Goal: Transaction & Acquisition: Book appointment/travel/reservation

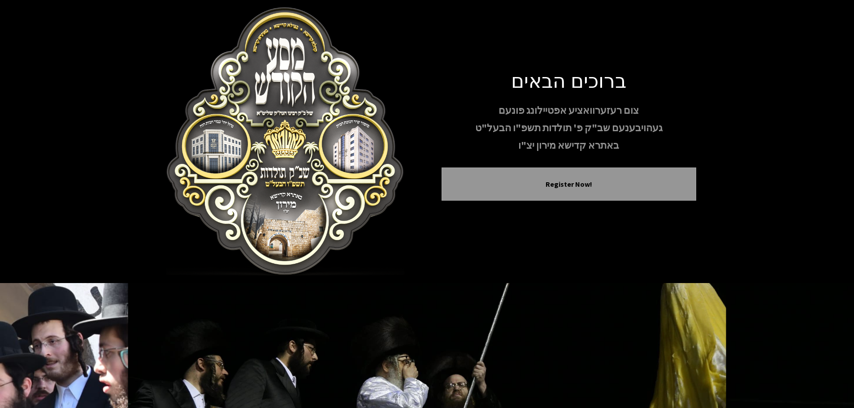
click at [582, 179] on button "Register Now!" at bounding box center [569, 184] width 232 height 11
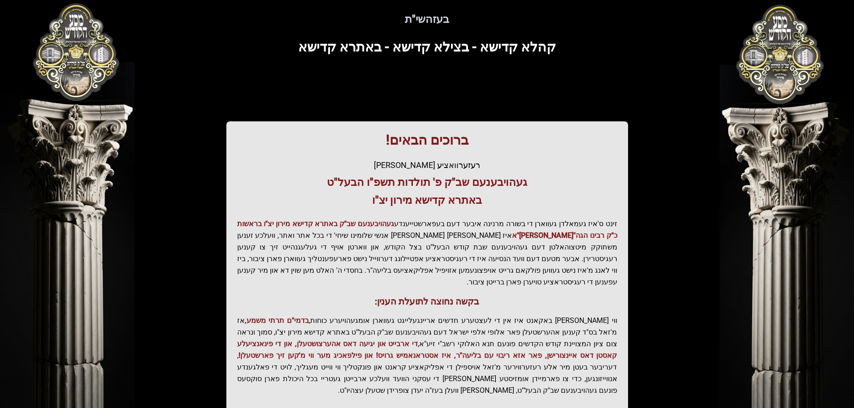
scroll to position [45, 0]
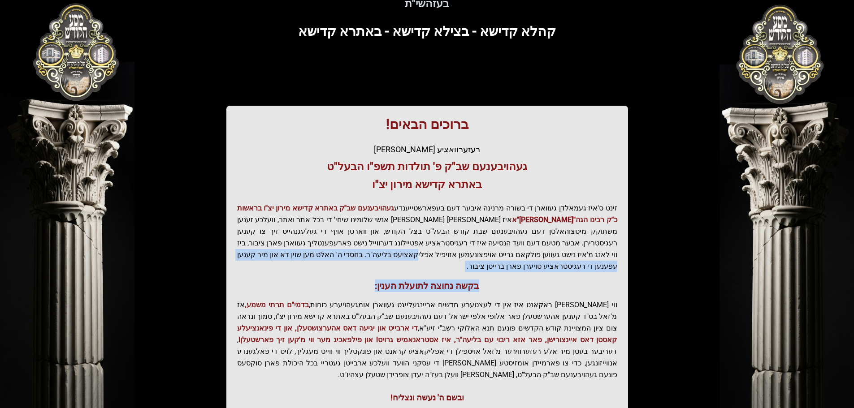
drag, startPoint x: 607, startPoint y: 255, endPoint x: 371, endPoint y: 274, distance: 236.9
click at [371, 274] on div "ברוכים הבאים! רעזערוואציע אפטיילונג פונעם געהויבענעם שב"ק פ' תולדות תשפ"ו הבעל"…" at bounding box center [427, 260] width 402 height 309
drag, startPoint x: 371, startPoint y: 274, endPoint x: 387, endPoint y: 276, distance: 16.2
click at [371, 280] on h3 "בקשה נחוצה לתועלת הענין:" at bounding box center [427, 286] width 380 height 13
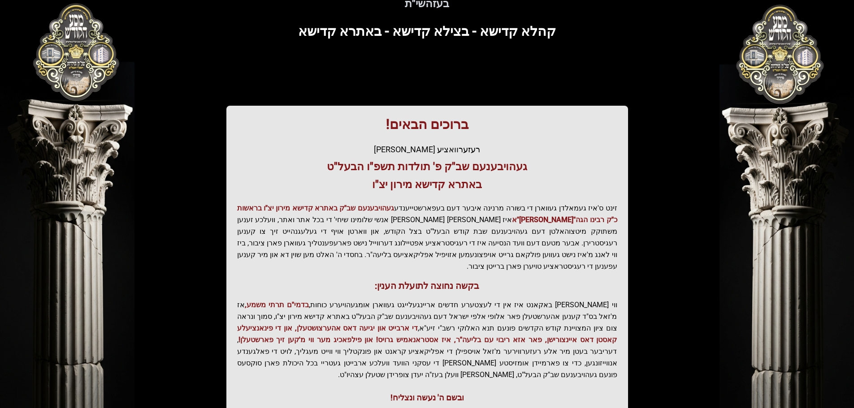
click at [549, 299] on p "ווי שוין ברייט באקאנט איז אין די לעצטערע חדשים אריינגעלייגט געווארן אומגעהויערע…" at bounding box center [427, 340] width 380 height 82
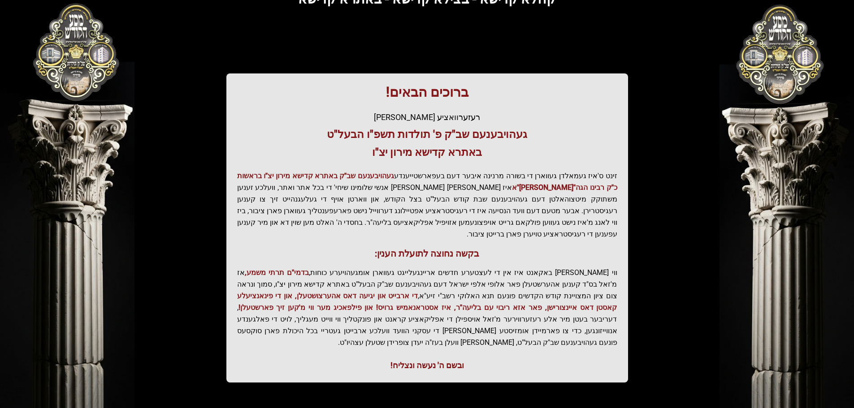
scroll to position [111, 0]
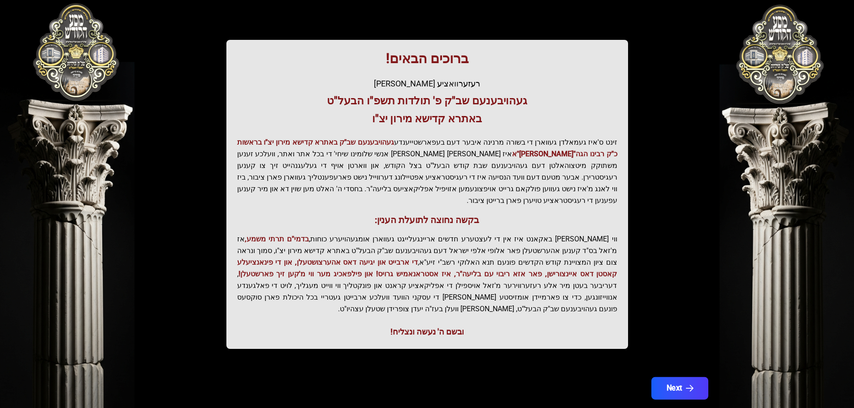
click at [666, 377] on button "Next" at bounding box center [679, 388] width 57 height 22
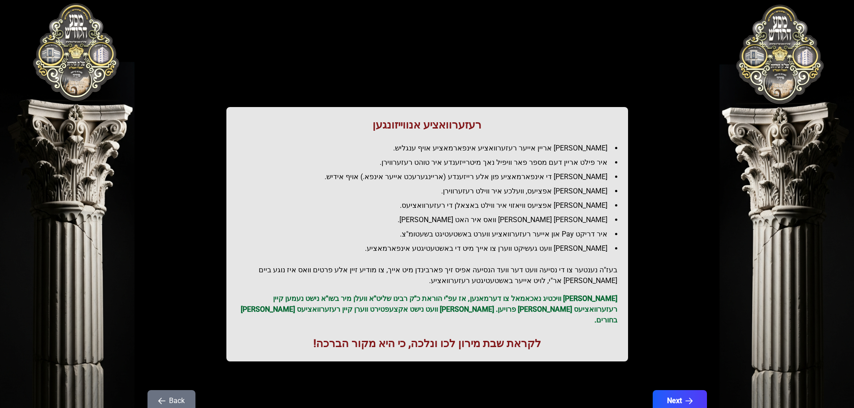
scroll to position [0, 0]
click at [682, 397] on button "Next" at bounding box center [679, 401] width 57 height 22
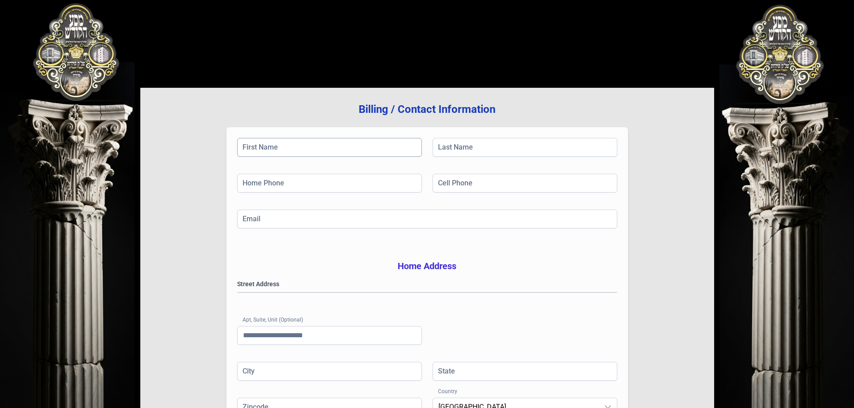
scroll to position [12, 0]
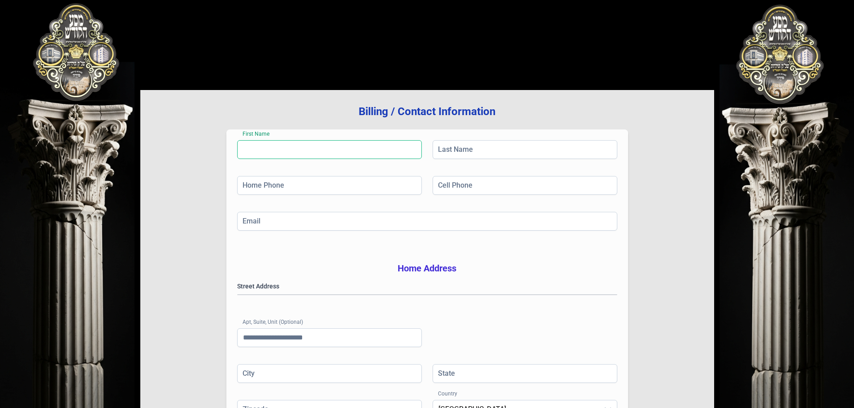
click at [337, 155] on input "First Name" at bounding box center [329, 149] width 185 height 19
type input "********"
type input "****"
type input "**********"
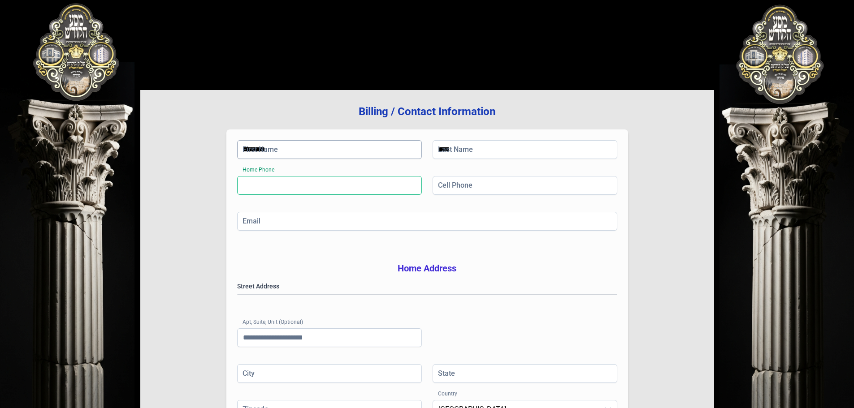
type input "**********"
type input "******"
type input "**"
type input "*****"
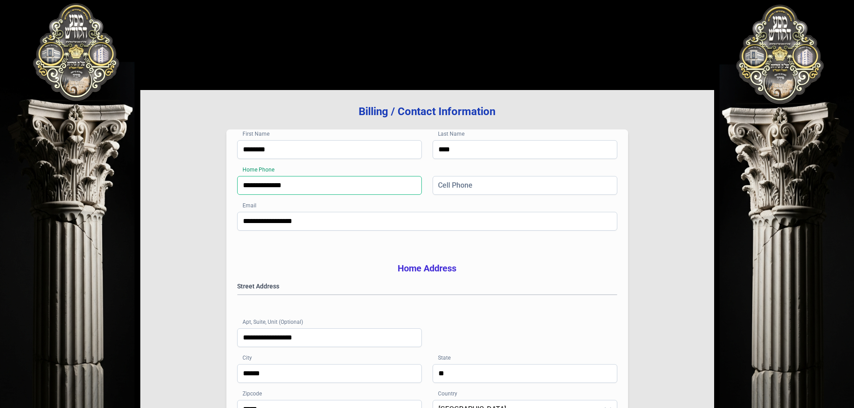
drag, startPoint x: 338, startPoint y: 189, endPoint x: 238, endPoint y: 191, distance: 100.0
click at [238, 191] on input "**********" at bounding box center [329, 185] width 185 height 19
click at [512, 183] on input "Cell Phone" at bounding box center [525, 185] width 185 height 19
type input "**********"
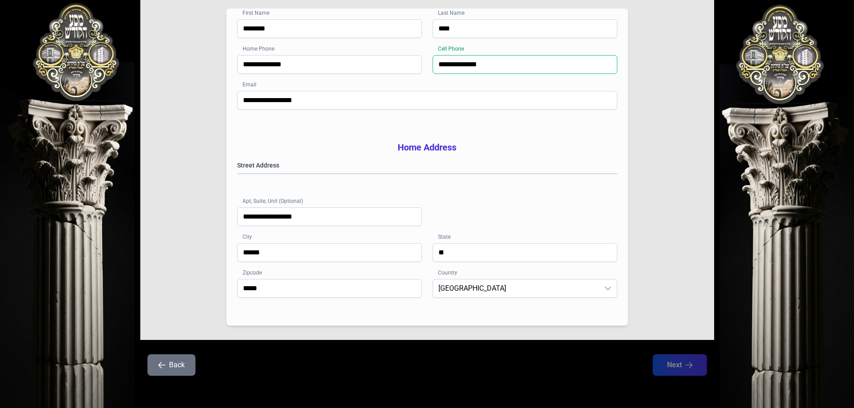
scroll to position [147, 0]
click at [554, 215] on div "**********" at bounding box center [427, 202] width 380 height 82
click at [501, 215] on div "**********" at bounding box center [427, 202] width 380 height 82
click at [564, 290] on span "[GEOGRAPHIC_DATA]" at bounding box center [516, 289] width 166 height 18
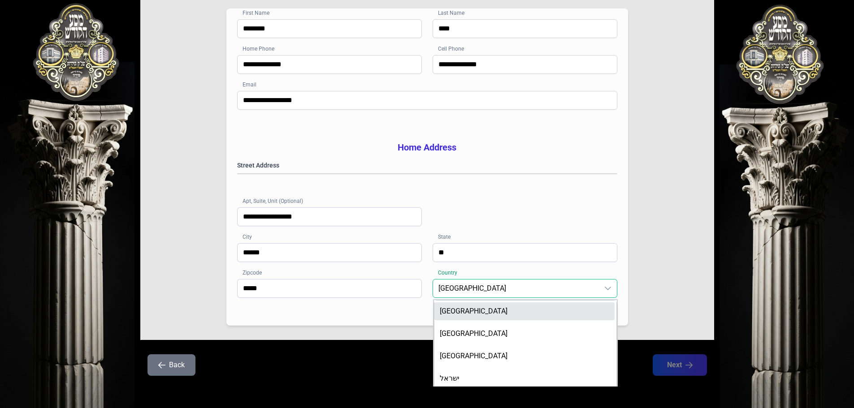
click at [573, 316] on li "[GEOGRAPHIC_DATA]" at bounding box center [524, 312] width 180 height 18
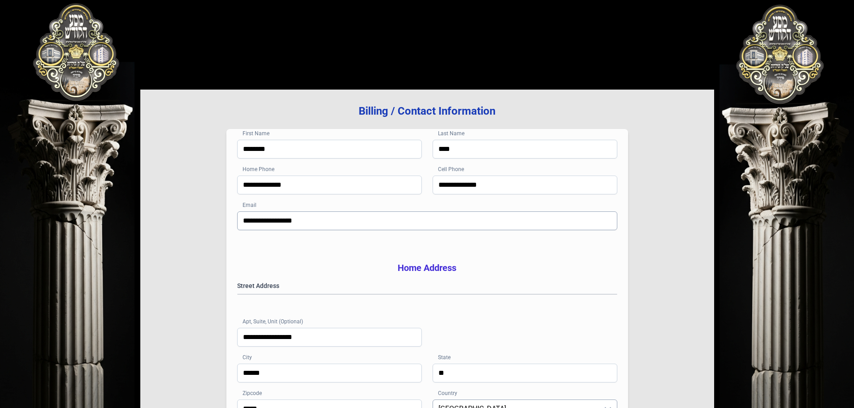
scroll to position [0, 0]
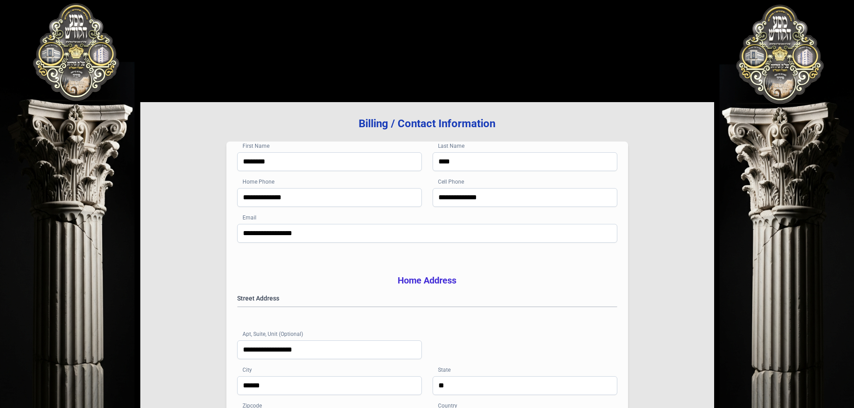
click at [515, 280] on h3 "Home Address" at bounding box center [427, 280] width 380 height 13
click at [238, 307] on gmp-place-autocomplete at bounding box center [238, 307] width 0 height 0
drag, startPoint x: 346, startPoint y: 363, endPoint x: 245, endPoint y: 369, distance: 101.0
click at [245, 359] on input "**********" at bounding box center [329, 350] width 185 height 19
drag, startPoint x: 269, startPoint y: 372, endPoint x: 280, endPoint y: 369, distance: 11.1
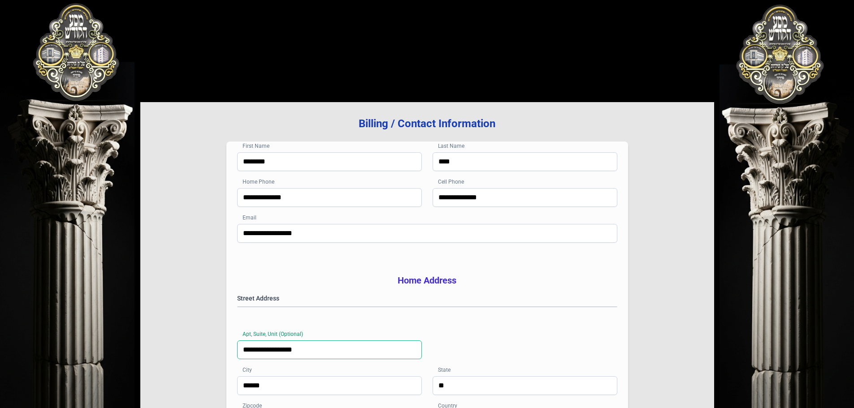
click at [270, 359] on input "**********" at bounding box center [329, 350] width 185 height 19
click at [287, 359] on input "**********" at bounding box center [329, 350] width 185 height 19
drag, startPoint x: 287, startPoint y: 364, endPoint x: 235, endPoint y: 363, distance: 52.0
click at [235, 363] on div "**********" at bounding box center [427, 300] width 402 height 317
type input "****"
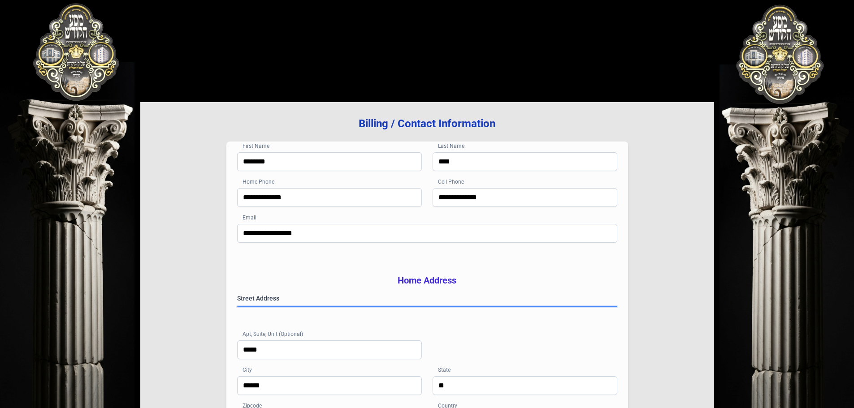
click at [238, 307] on gmp-place-autocomplete at bounding box center [238, 307] width 0 height 0
paste gmp-place-autocomplete
click at [238, 307] on gmp-place-autocomplete at bounding box center [238, 307] width 0 height 0
type input "******"
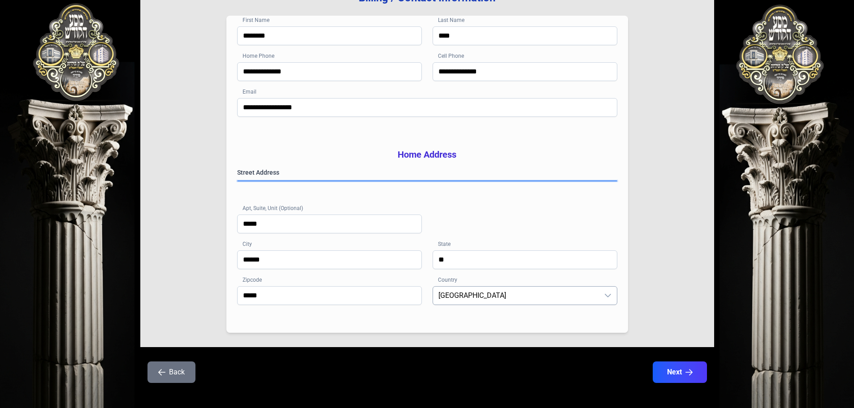
scroll to position [147, 0]
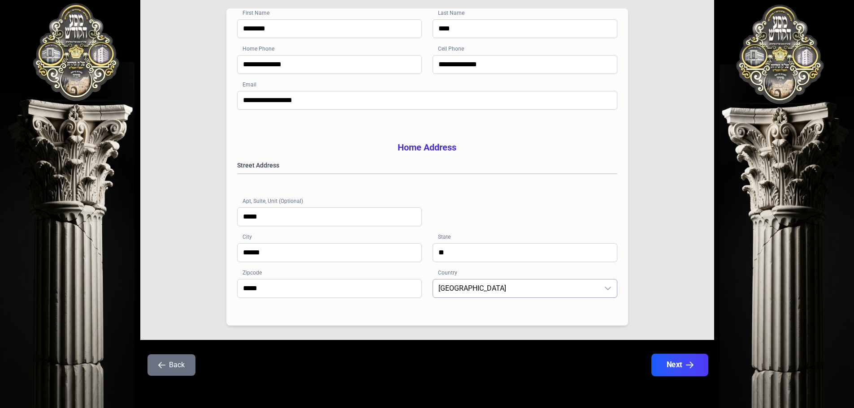
click at [678, 365] on button "Next" at bounding box center [679, 365] width 57 height 22
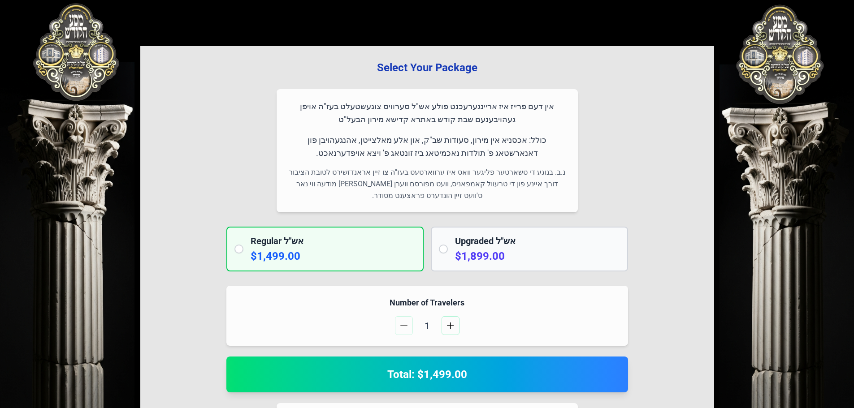
scroll to position [45, 0]
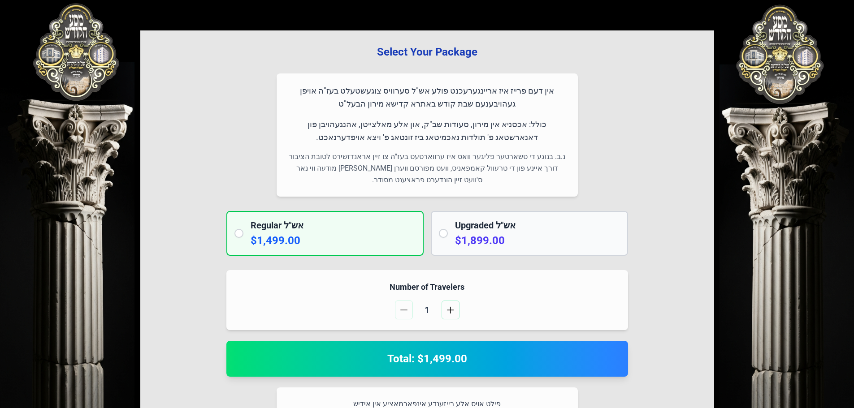
click at [453, 320] on div "Number of Travelers 1" at bounding box center [427, 300] width 402 height 60
click at [450, 312] on span "button" at bounding box center [450, 310] width 7 height 7
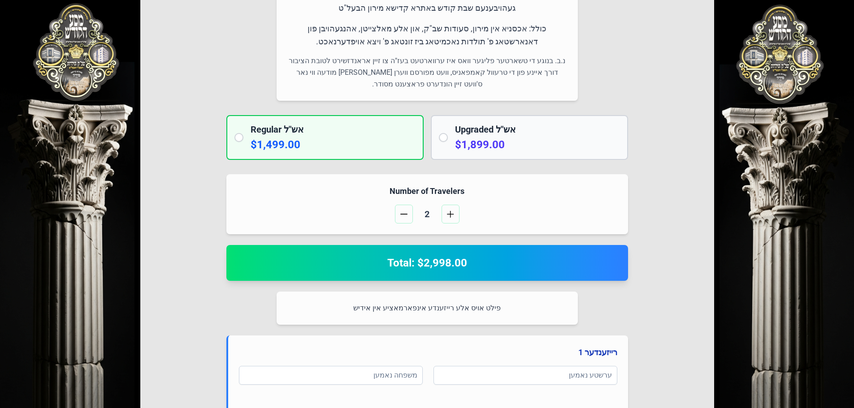
scroll to position [37, 0]
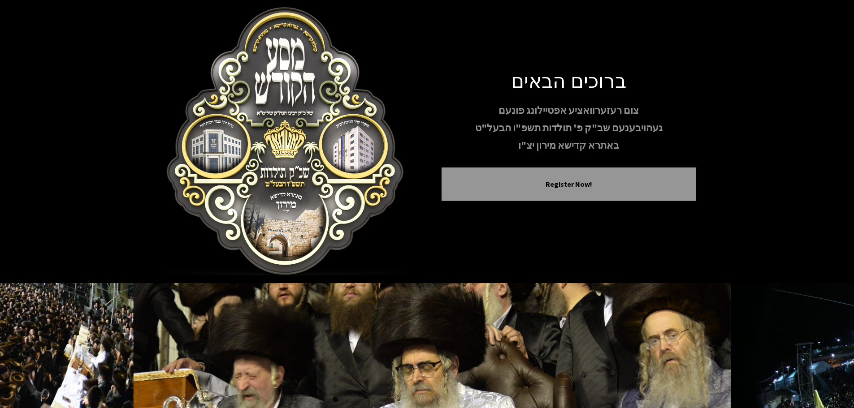
drag, startPoint x: 522, startPoint y: 145, endPoint x: 508, endPoint y: 87, distance: 59.5
click at [508, 87] on div "ברוכים הבאים צום רעזערוואציע אפטיילונג פונעם געהויבענעם שב"ק פ' תולדות תשפ"ו הב…" at bounding box center [568, 141] width 255 height 147
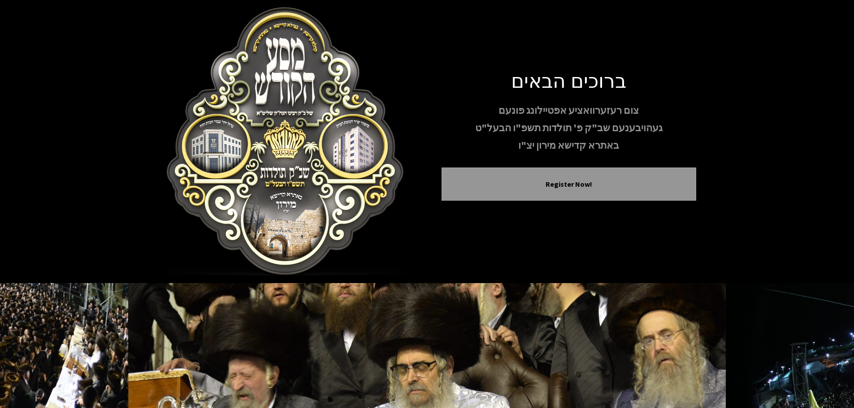
click at [523, 150] on p "באתרא קדישא מירון יצ"ו" at bounding box center [568, 146] width 255 height 16
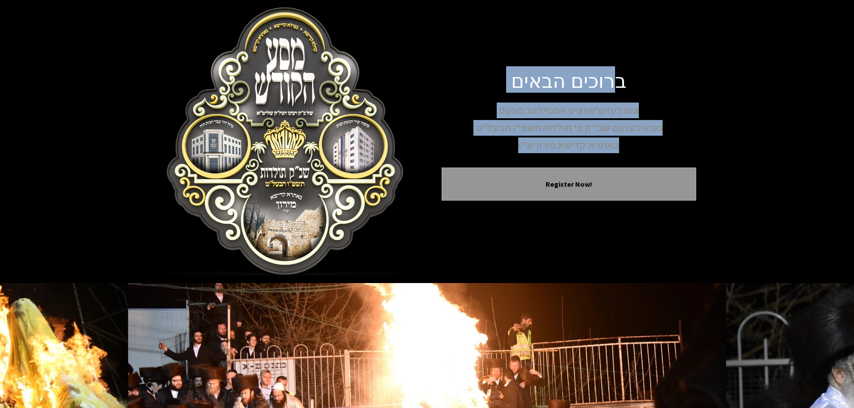
drag, startPoint x: 521, startPoint y: 149, endPoint x: 619, endPoint y: 91, distance: 113.5
click at [619, 91] on div "ברוכים הבאים צום רעזערוואציע אפטיילונג פונעם געהויבענעם שב"ק פ' תולדות תשפ"ו הב…" at bounding box center [568, 141] width 255 height 147
click at [510, 103] on p "צום רעזערוואציע אפטיילונג פונעם" at bounding box center [568, 111] width 255 height 16
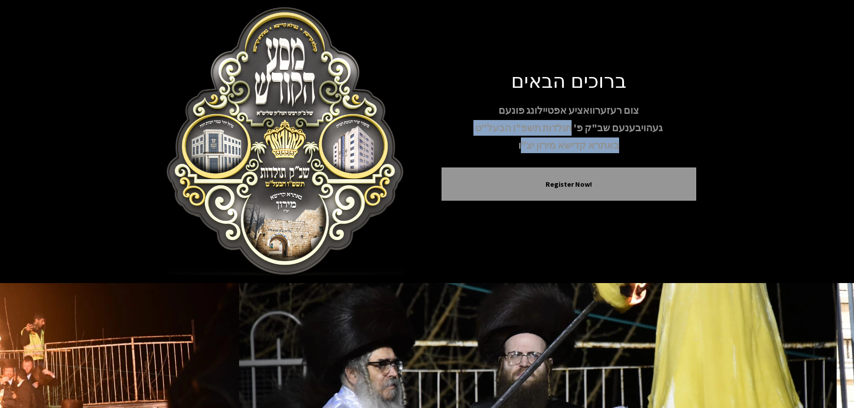
drag, startPoint x: 523, startPoint y: 149, endPoint x: 570, endPoint y: 132, distance: 49.6
click at [570, 132] on div "צום רעזערוואציע אפטיילונג פונעם געהויבענעם שב"ק פ' תולדות תשפ"ו הבעל"ט באתרא קד…" at bounding box center [568, 128] width 255 height 51
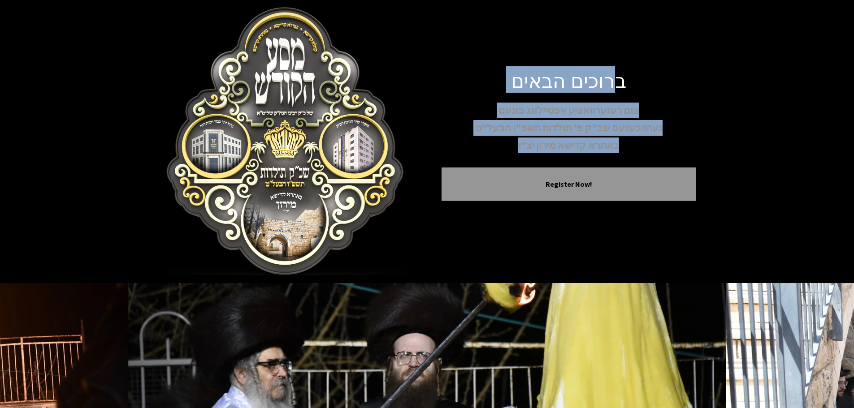
drag, startPoint x: 518, startPoint y: 147, endPoint x: 619, endPoint y: 81, distance: 121.5
click at [619, 81] on div "ברוכים הבאים צום רעזערוואציע אפטיילונג פונעם געהויבענעם שב"ק פ' תולדות תשפ"ו הב…" at bounding box center [568, 141] width 255 height 147
click at [619, 81] on h1 "ברוכים הבאים" at bounding box center [568, 80] width 255 height 24
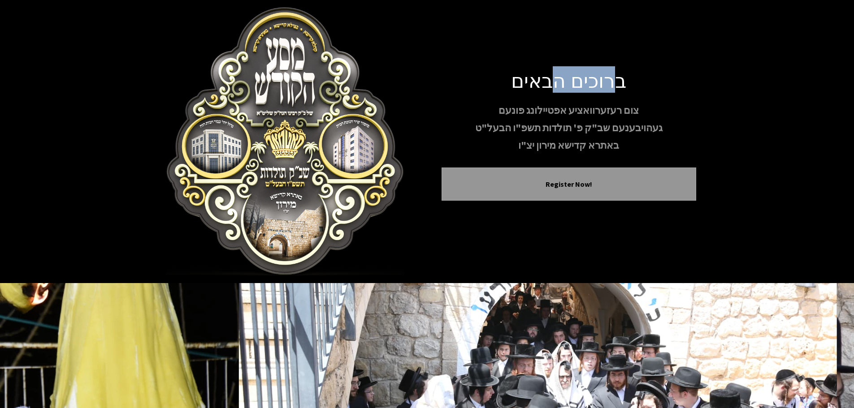
click at [619, 81] on h1 "ברוכים הבאים" at bounding box center [568, 80] width 255 height 24
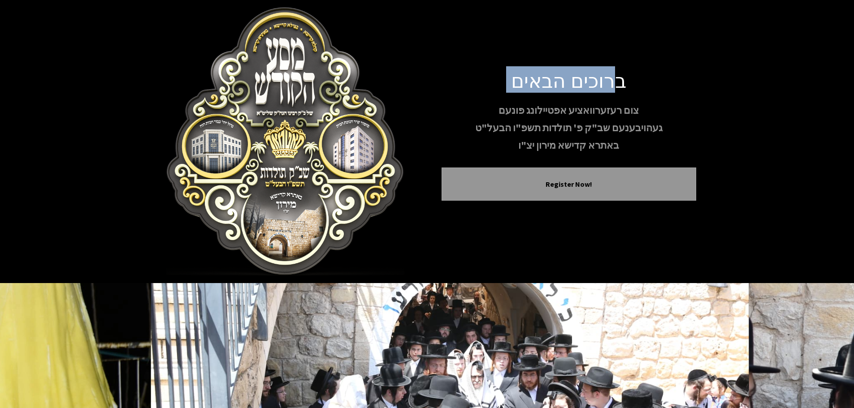
click at [619, 81] on h1 "ברוכים הבאים" at bounding box center [568, 80] width 255 height 24
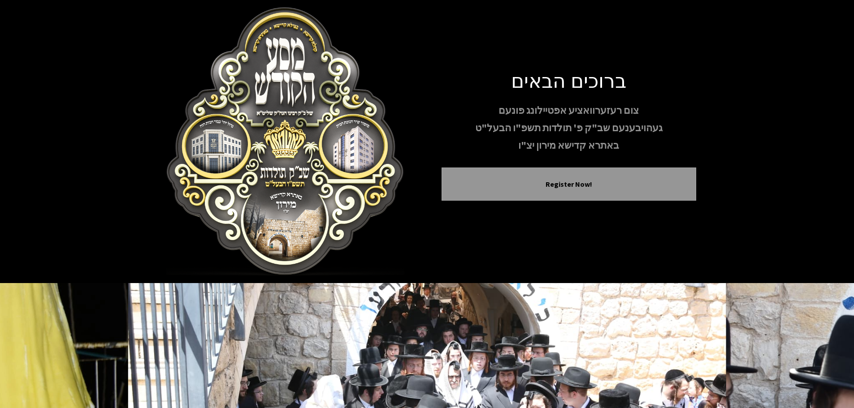
click at [515, 143] on p "באתרא קדישא מירון יצ"ו" at bounding box center [568, 146] width 255 height 16
click at [515, 144] on p "באתרא קדישא מירון יצ"ו" at bounding box center [568, 146] width 255 height 16
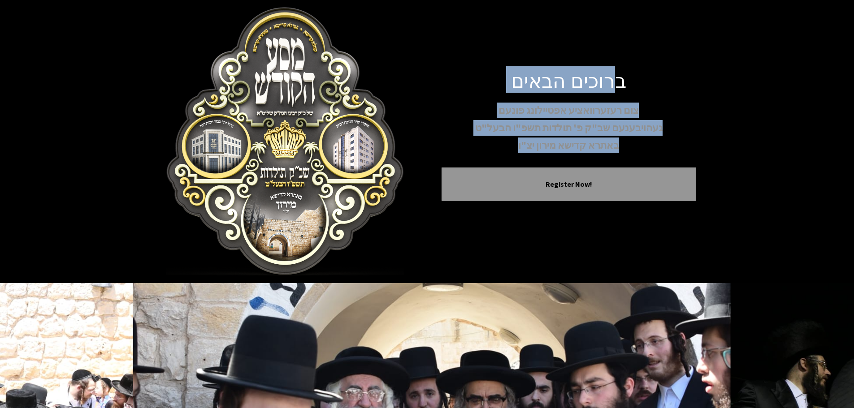
drag, startPoint x: 518, startPoint y: 143, endPoint x: 617, endPoint y: 89, distance: 112.9
click at [617, 89] on div "ברוכים הבאים צום רעזערוואציע אפטיילונג פונעם געהויבענעם שב"ק פ' תולדות תשפ"ו הב…" at bounding box center [568, 141] width 255 height 147
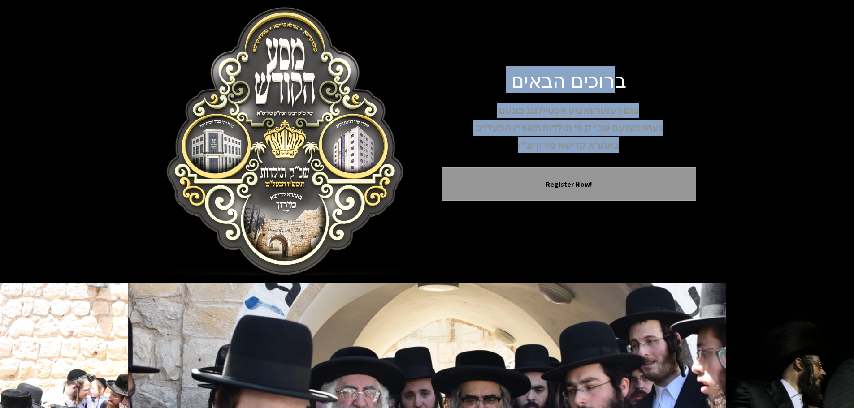
click at [608, 103] on p "צום רעזערוואציע אפטיילונג פונעם" at bounding box center [568, 111] width 255 height 16
drag, startPoint x: 507, startPoint y: 151, endPoint x: 623, endPoint y: 73, distance: 139.5
click at [623, 73] on div "ברוכים הבאים צום רעזערוואציע אפטיילונג פונעם געהויבענעם שב"ק פ' תולדות תשפ"ו הב…" at bounding box center [568, 141] width 255 height 147
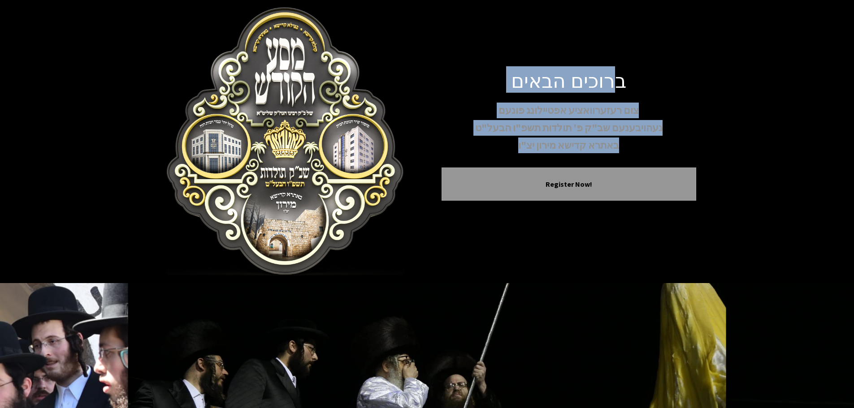
click at [437, 101] on div "ברוכים הבאים צום רעזערוואציע אפטיילונג פונעם געהויבענעם שב"ק פ' תולדות תשפ"ו הב…" at bounding box center [427, 141] width 538 height 269
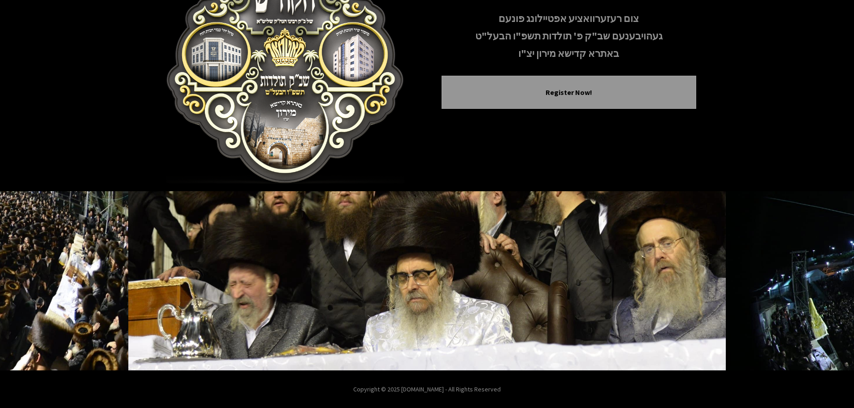
scroll to position [92, 0]
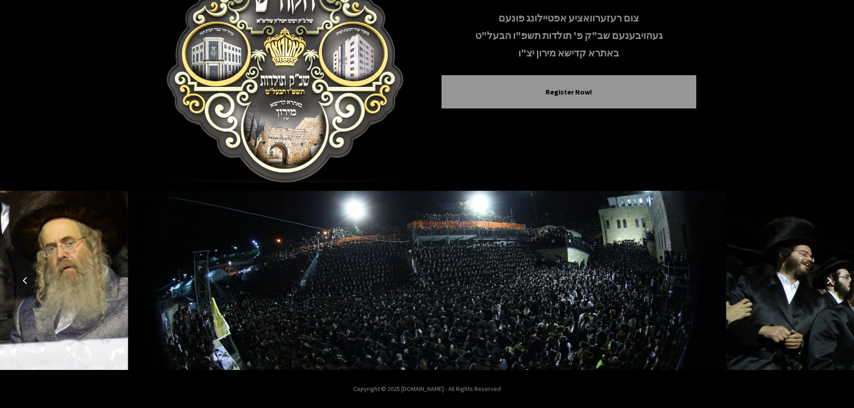
click at [826, 281] on icon "Next image" at bounding box center [828, 280] width 7 height 7
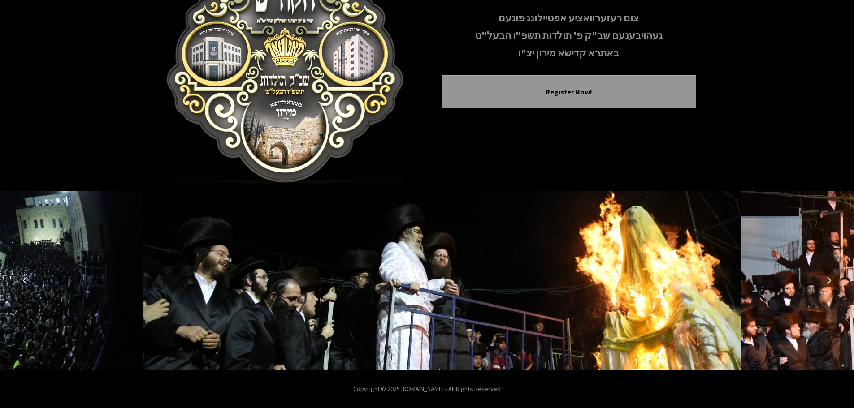
click at [826, 281] on icon "Next image" at bounding box center [828, 280] width 7 height 7
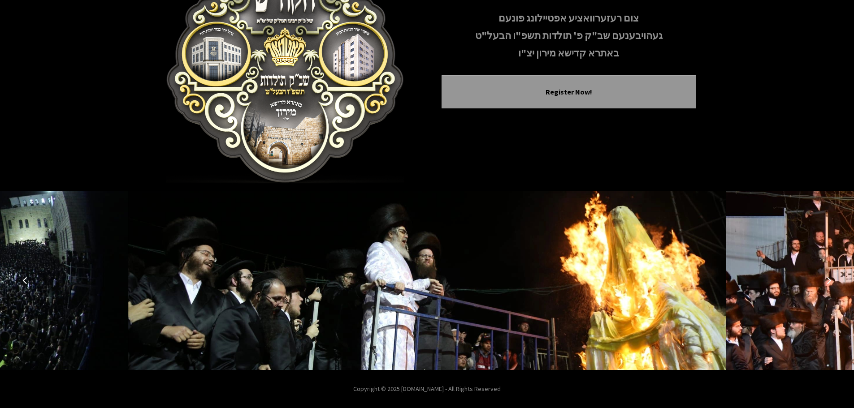
click at [826, 281] on icon "Next image" at bounding box center [828, 280] width 7 height 7
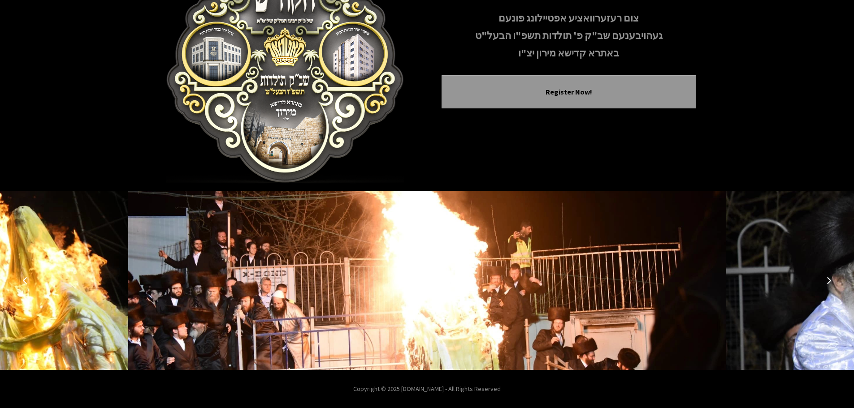
click at [826, 281] on icon "Next image" at bounding box center [828, 280] width 7 height 7
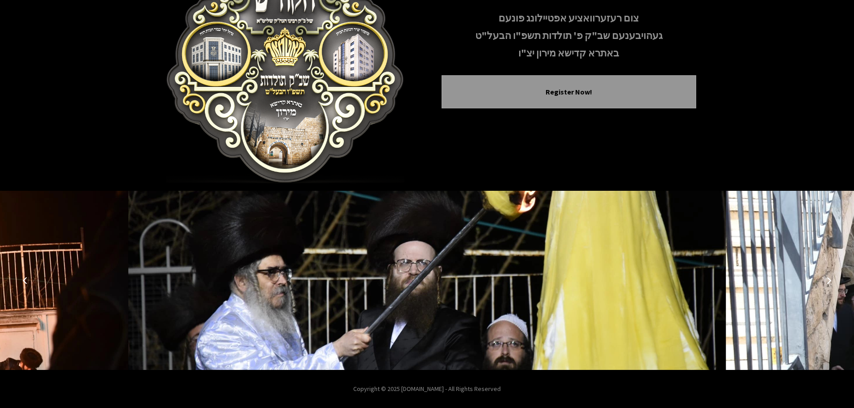
click at [826, 281] on icon "Next image" at bounding box center [828, 280] width 7 height 7
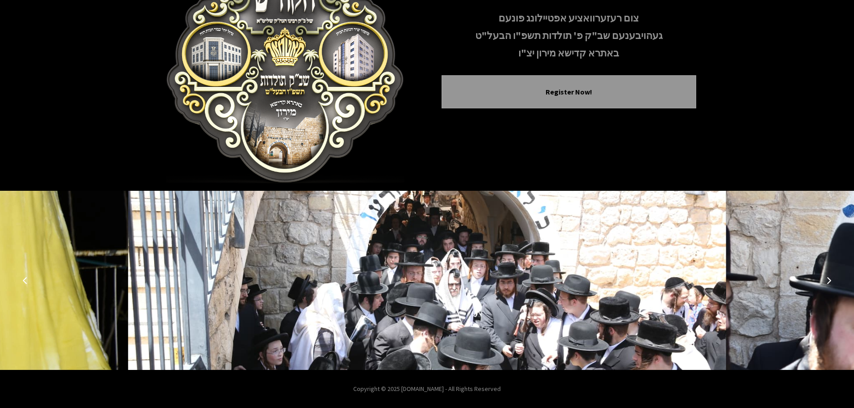
click at [826, 281] on icon "Next image" at bounding box center [828, 280] width 7 height 7
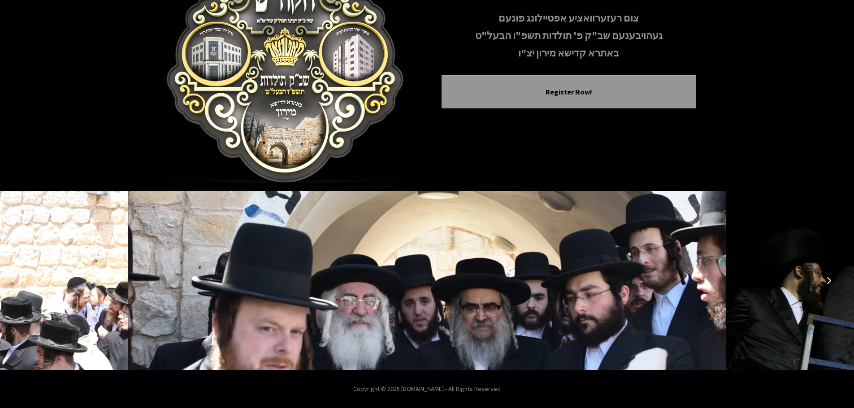
click at [826, 281] on icon "Next image" at bounding box center [828, 280] width 7 height 7
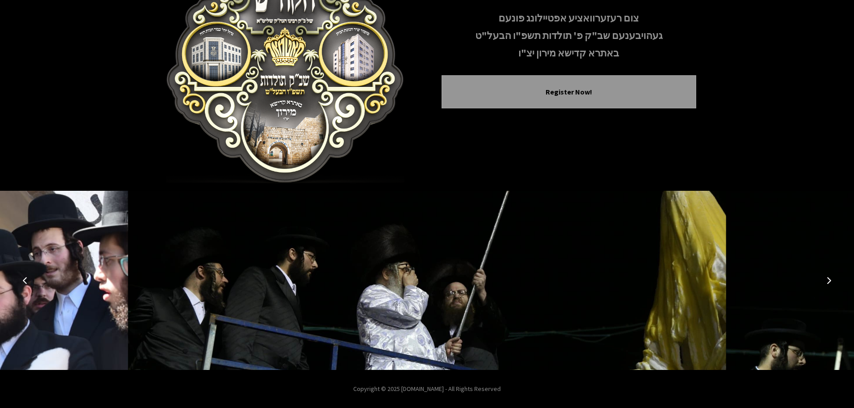
click at [826, 281] on icon "Next image" at bounding box center [828, 280] width 7 height 7
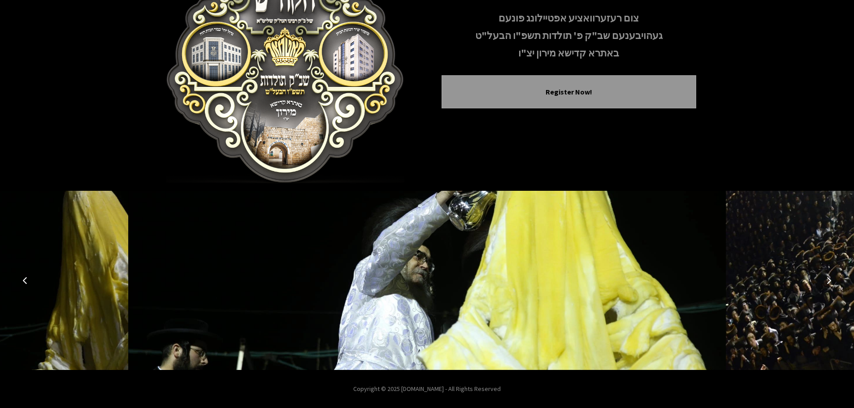
click at [826, 281] on icon "Next image" at bounding box center [828, 280] width 7 height 7
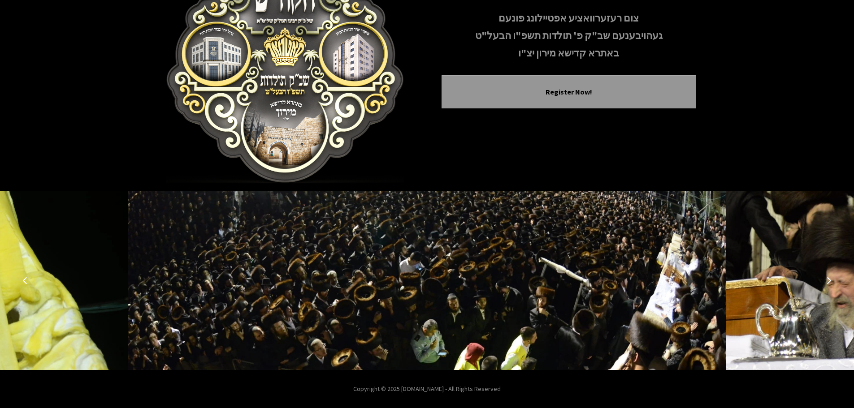
click at [826, 281] on icon "Next image" at bounding box center [828, 280] width 7 height 7
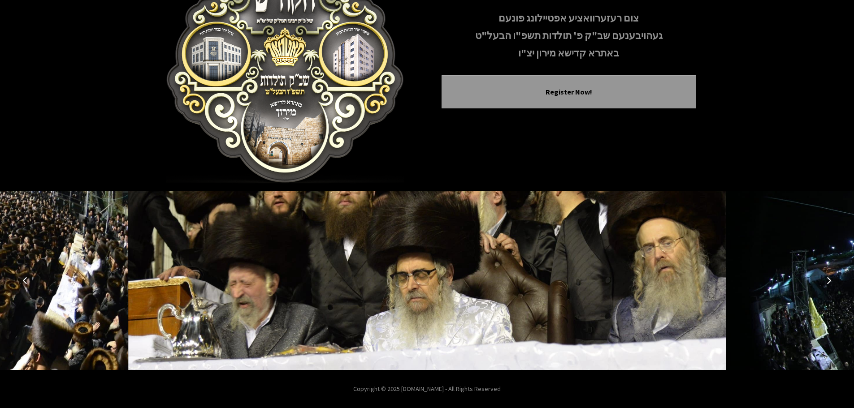
click at [826, 281] on icon "Next image" at bounding box center [828, 280] width 7 height 7
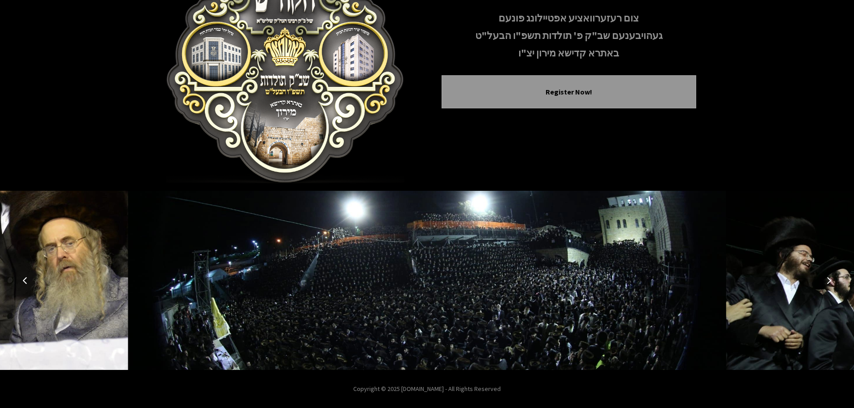
click at [826, 281] on icon "Next image" at bounding box center [828, 280] width 7 height 7
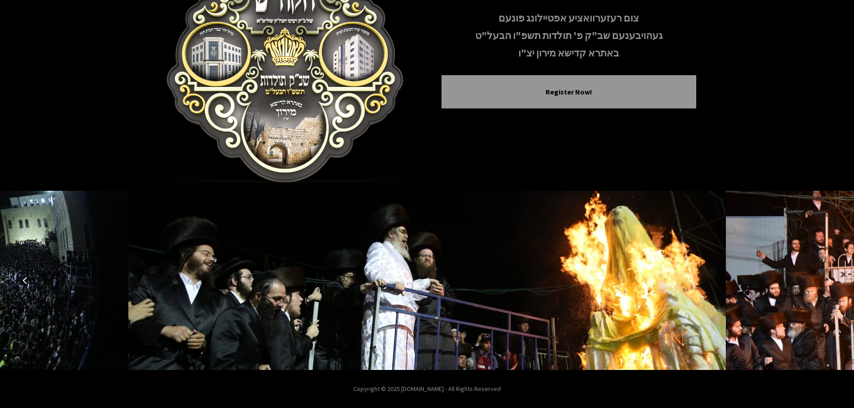
click at [826, 281] on icon "Next image" at bounding box center [828, 280] width 7 height 7
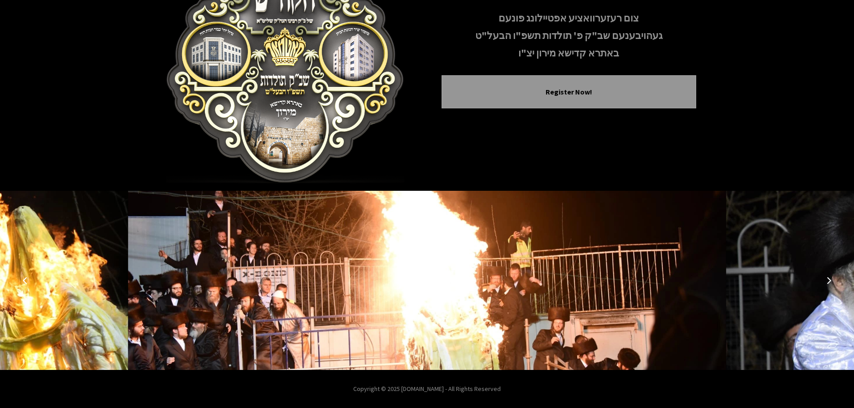
click at [826, 281] on icon "Next image" at bounding box center [828, 280] width 7 height 7
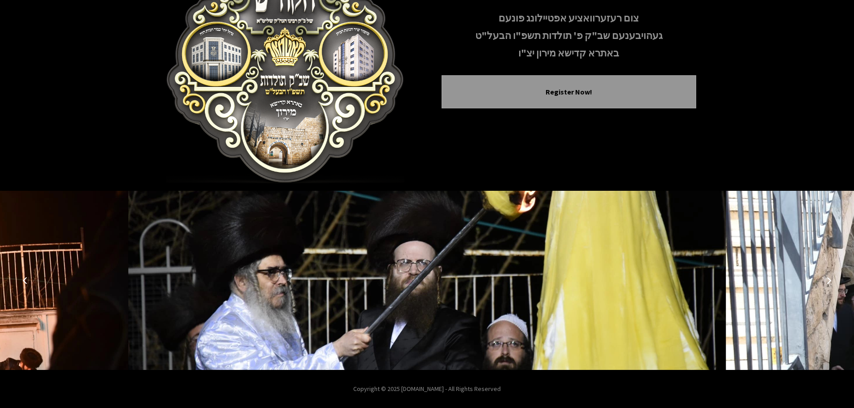
click at [826, 281] on icon "Next image" at bounding box center [828, 280] width 7 height 7
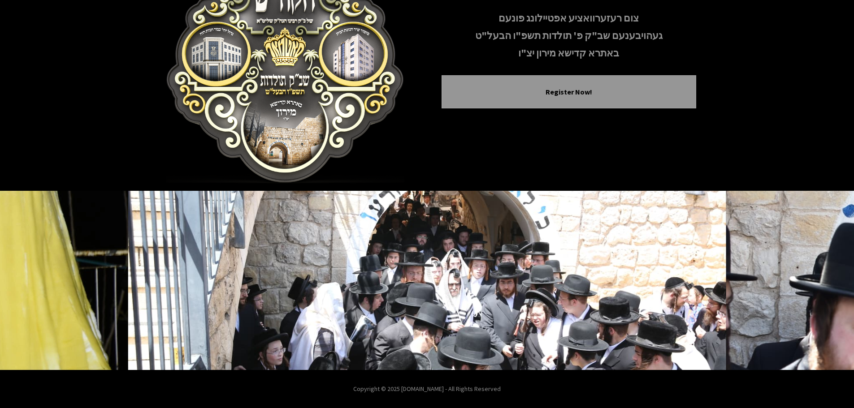
click at [396, 393] on p "Copyright © 2025 [DOMAIN_NAME] - All Rights Reserved" at bounding box center [427, 389] width 854 height 9
drag, startPoint x: 519, startPoint y: 385, endPoint x: 397, endPoint y: 389, distance: 122.0
click at [401, 391] on p "Copyright © 2025 [DOMAIN_NAME] - All Rights Reserved" at bounding box center [427, 389] width 854 height 9
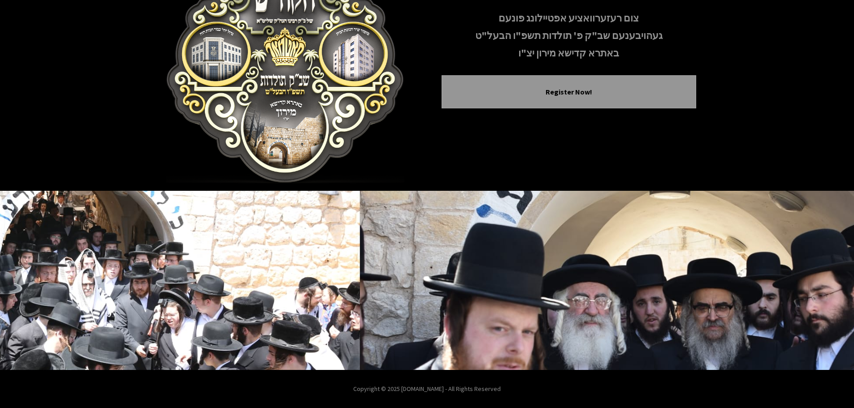
click at [397, 389] on p "Copyright © 2025 [DOMAIN_NAME] - All Rights Reserved" at bounding box center [427, 389] width 854 height 9
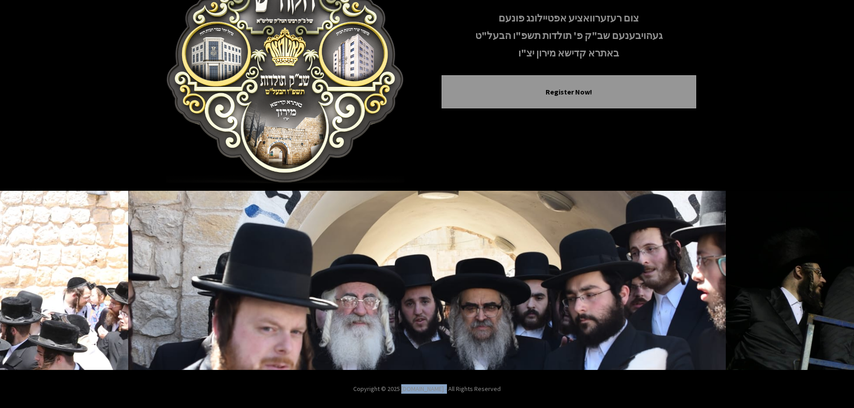
drag, startPoint x: 400, startPoint y: 390, endPoint x: 447, endPoint y: 392, distance: 47.1
click at [447, 392] on p "Copyright © 2025 [DOMAIN_NAME] - All Rights Reserved" at bounding box center [427, 389] width 854 height 9
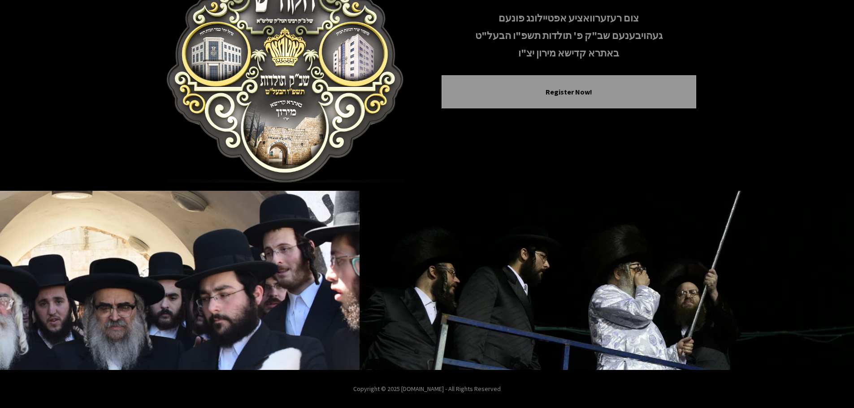
click at [447, 392] on p "Copyright © 2025 [DOMAIN_NAME] - All Rights Reserved" at bounding box center [427, 389] width 854 height 9
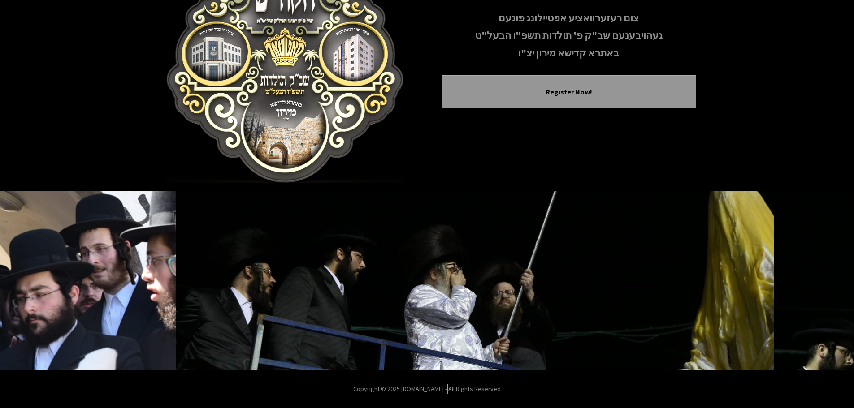
click at [447, 392] on p "Copyright © 2025 [DOMAIN_NAME] - All Rights Reserved" at bounding box center [427, 389] width 854 height 9
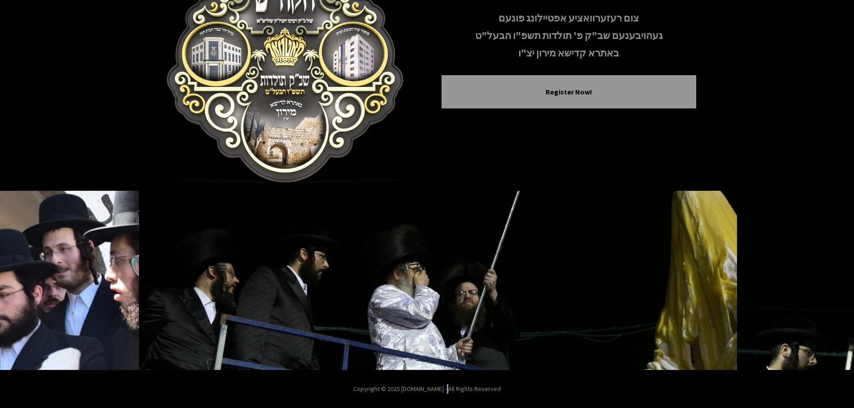
click at [447, 392] on p "Copyright © 2025 [DOMAIN_NAME] - All Rights Reserved" at bounding box center [427, 389] width 854 height 9
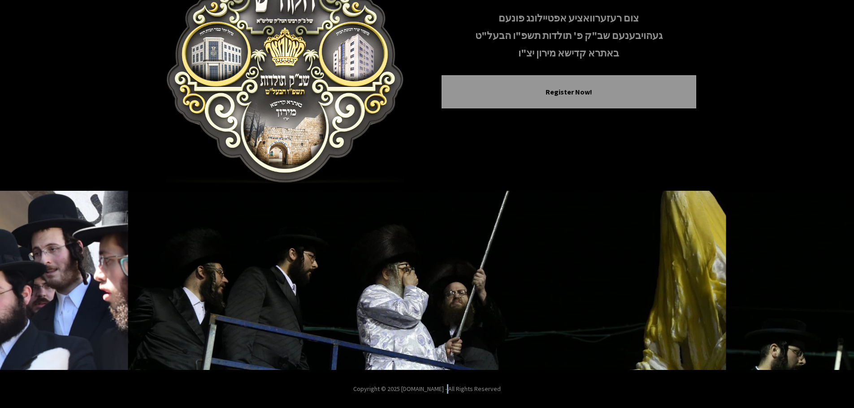
click at [469, 392] on p "Copyright © 2025 [DOMAIN_NAME] - All Rights Reserved" at bounding box center [427, 389] width 854 height 9
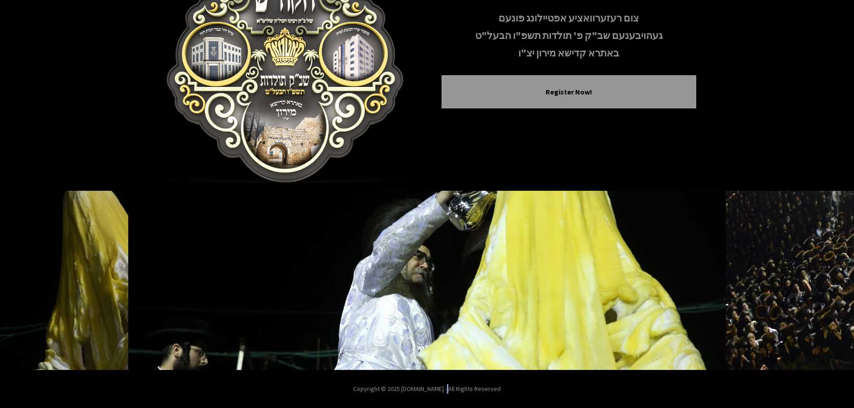
drag, startPoint x: 523, startPoint y: 394, endPoint x: 402, endPoint y: 392, distance: 121.5
click at [402, 392] on p "Copyright © 2025 [DOMAIN_NAME] - All Rights Reserved" at bounding box center [427, 389] width 854 height 9
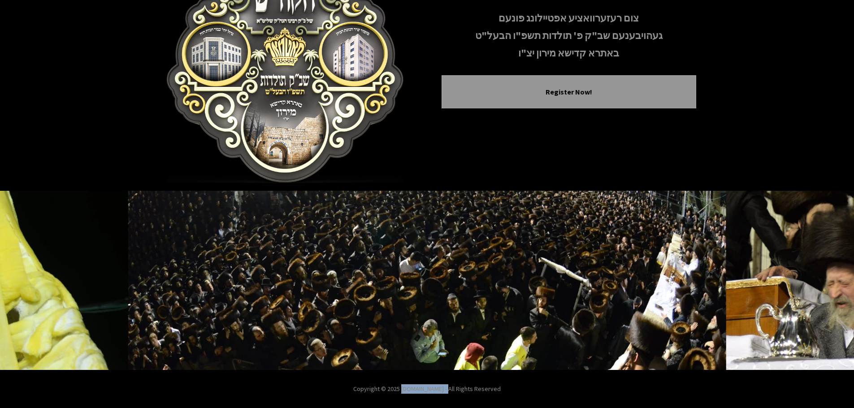
drag, startPoint x: 448, startPoint y: 390, endPoint x: 402, endPoint y: 390, distance: 46.2
click at [402, 390] on p "Copyright © 2025 [DOMAIN_NAME] - All Rights Reserved" at bounding box center [427, 389] width 854 height 9
drag, startPoint x: 644, startPoint y: 382, endPoint x: 665, endPoint y: 385, distance: 21.4
click at [665, 385] on footer "Copyright © 2025 [DOMAIN_NAME] - All Rights Reserved" at bounding box center [427, 389] width 854 height 38
drag, startPoint x: 640, startPoint y: 389, endPoint x: 636, endPoint y: 388, distance: 4.5
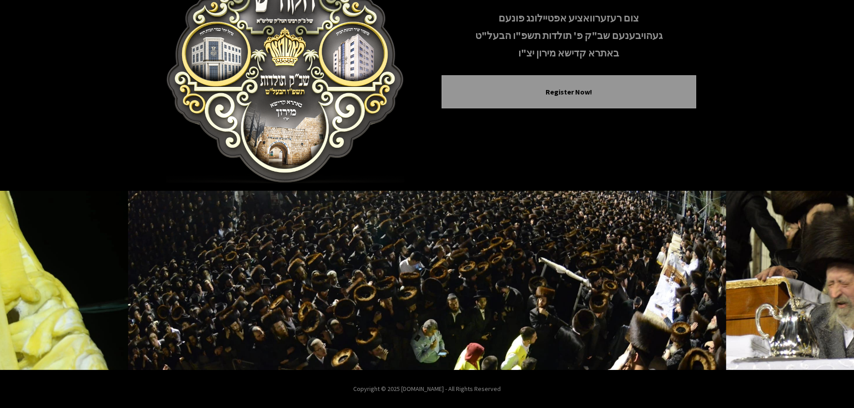
click at [637, 389] on p "Copyright © 2025 [DOMAIN_NAME] - All Rights Reserved" at bounding box center [427, 389] width 854 height 9
click at [629, 388] on p "Copyright © 2025 [DOMAIN_NAME] - All Rights Reserved" at bounding box center [427, 389] width 854 height 9
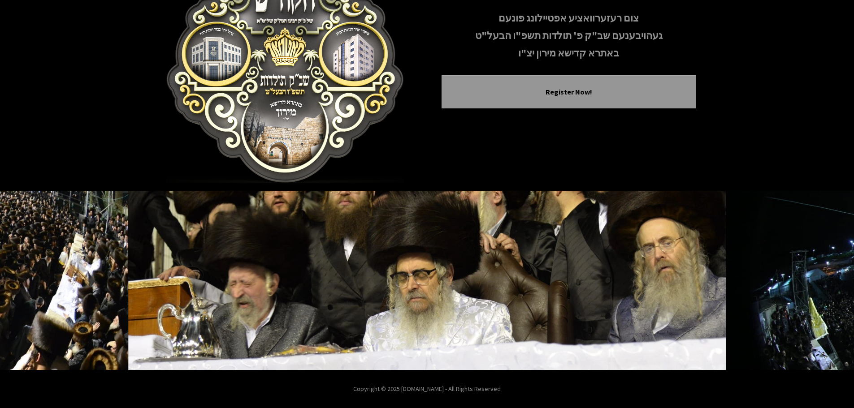
drag, startPoint x: 621, startPoint y: 386, endPoint x: 353, endPoint y: 384, distance: 268.0
click at [353, 384] on footer "Copyright © 2025 [DOMAIN_NAME] - All Rights Reserved" at bounding box center [427, 389] width 854 height 38
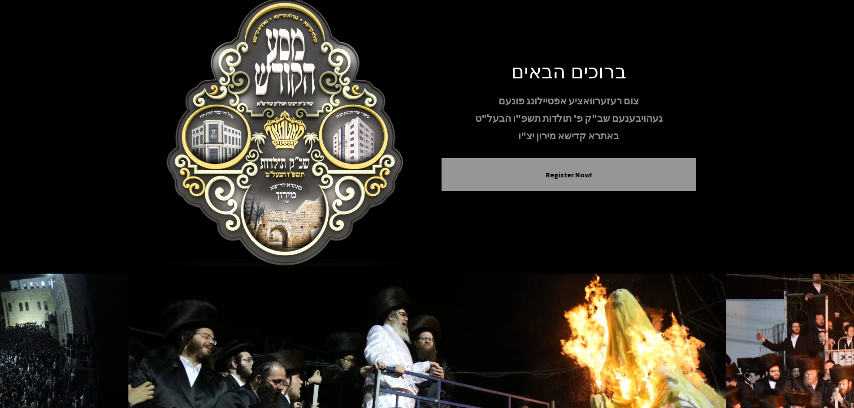
scroll to position [0, 0]
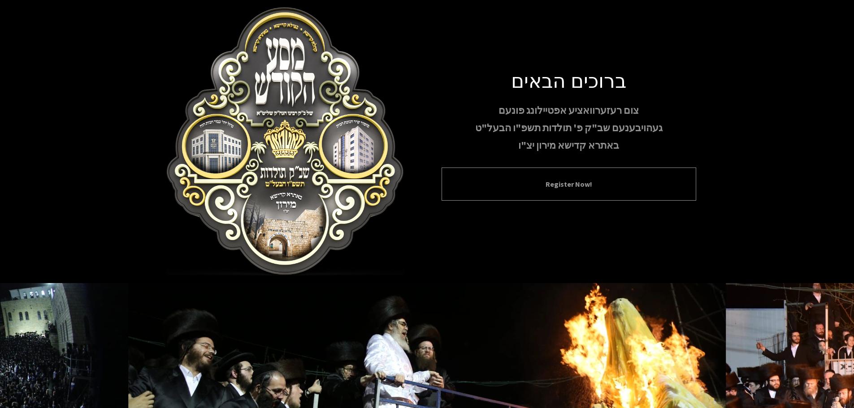
click at [512, 184] on button "Register Now!" at bounding box center [569, 184] width 232 height 11
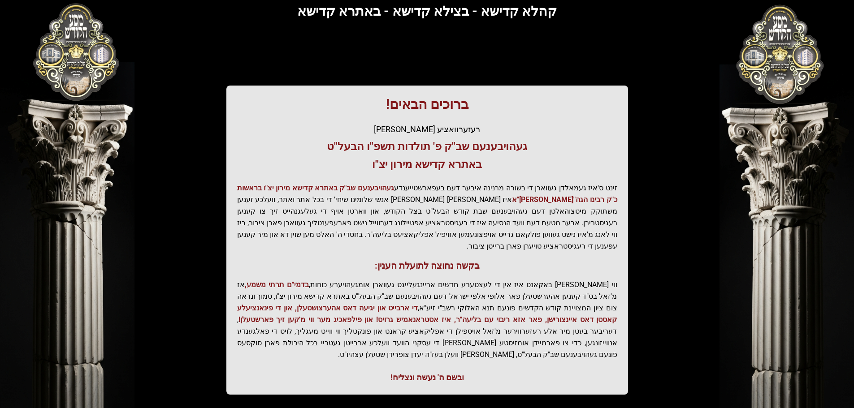
scroll to position [111, 0]
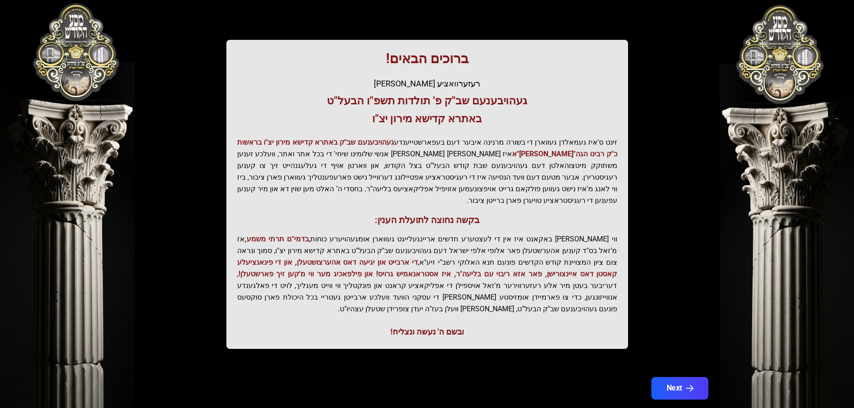
click at [671, 377] on button "Next" at bounding box center [679, 388] width 57 height 22
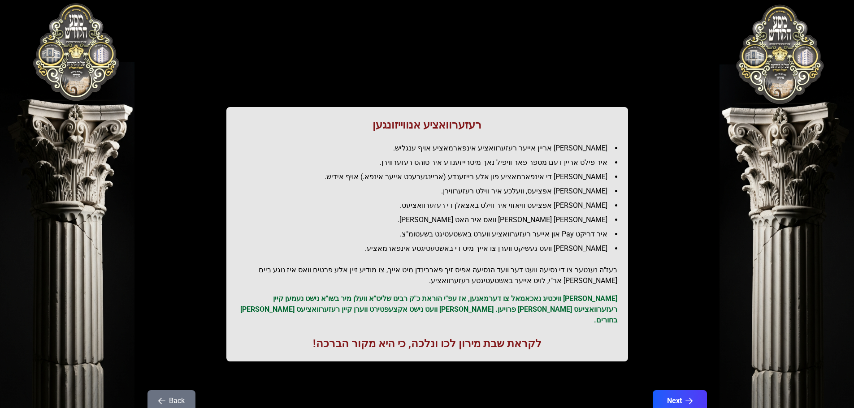
scroll to position [0, 0]
click at [694, 392] on button "Next" at bounding box center [679, 401] width 57 height 22
